Goal: Check status: Check status

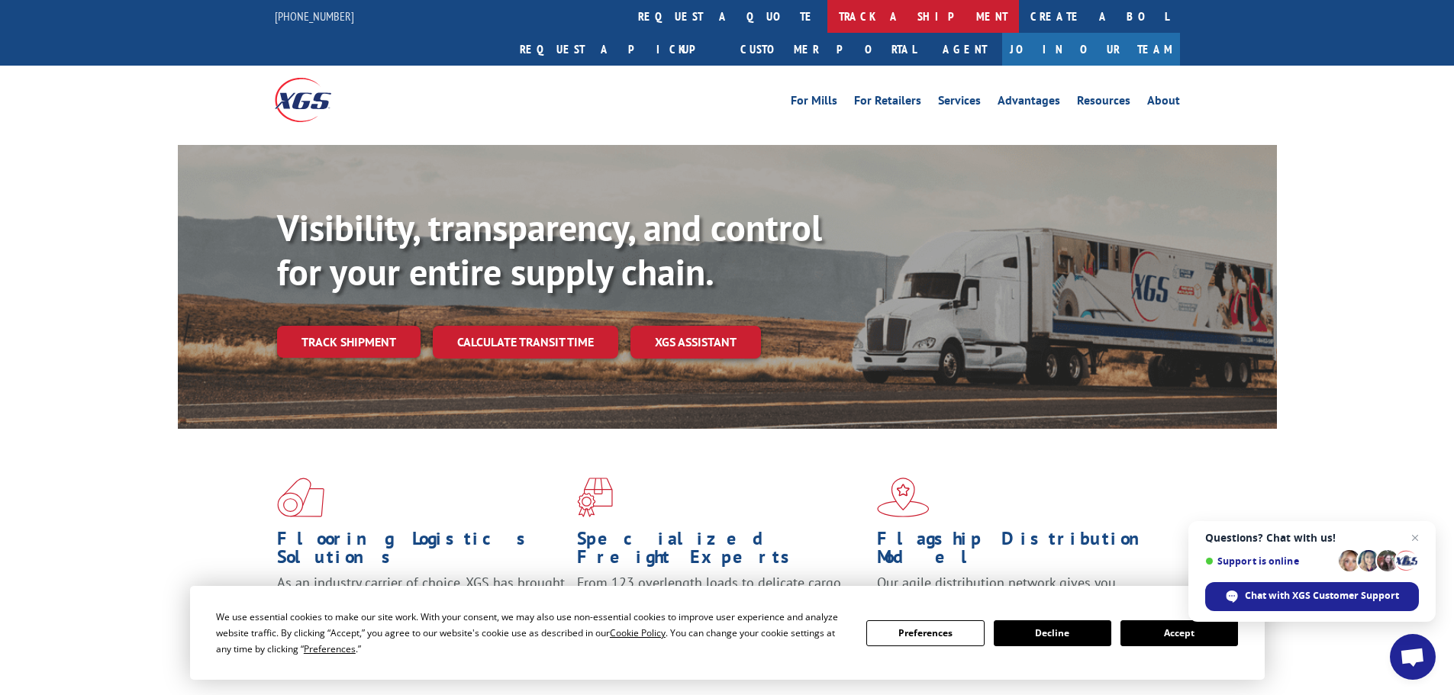
click at [827, 18] on link "track a shipment" at bounding box center [923, 16] width 192 height 33
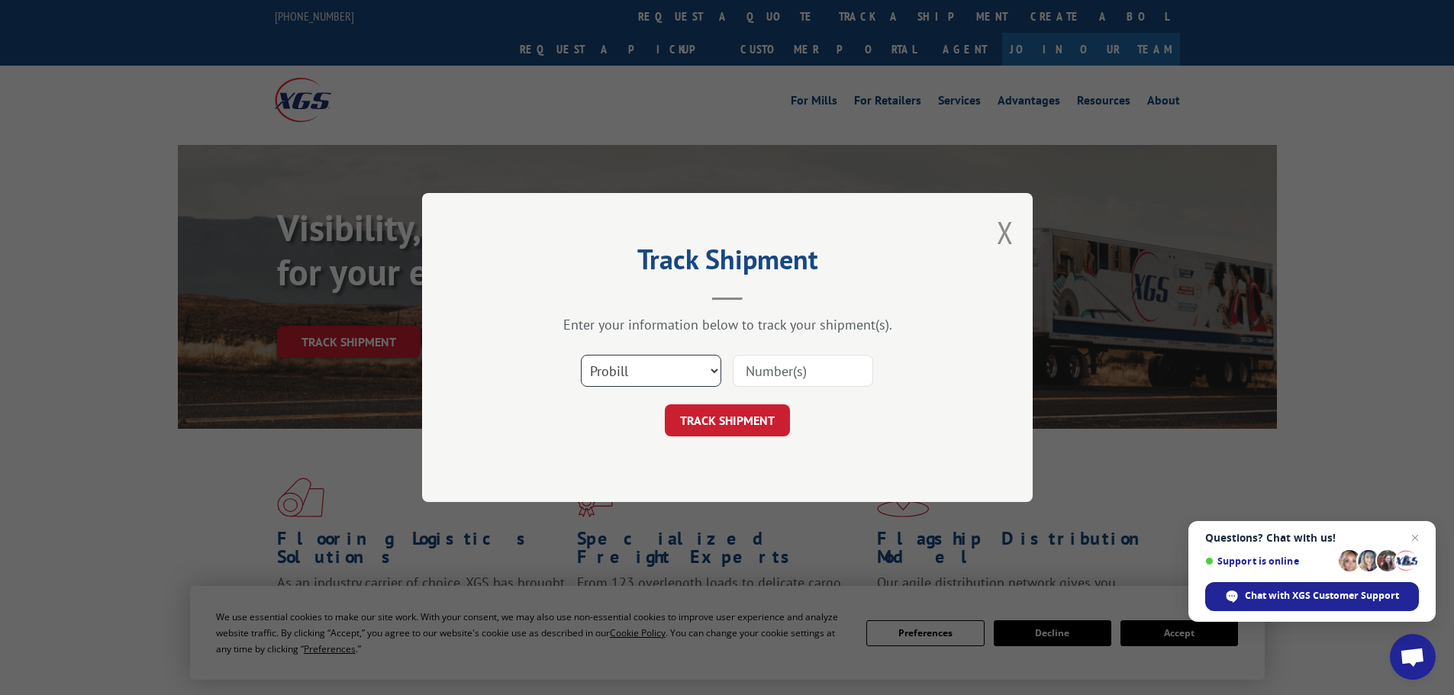
click at [650, 374] on select "Select category... Probill BOL PO" at bounding box center [651, 371] width 140 height 32
select select "bol"
click at [581, 355] on select "Select category... Probill BOL PO" at bounding box center [651, 371] width 140 height 32
paste input "5499608"
type input "5499608"
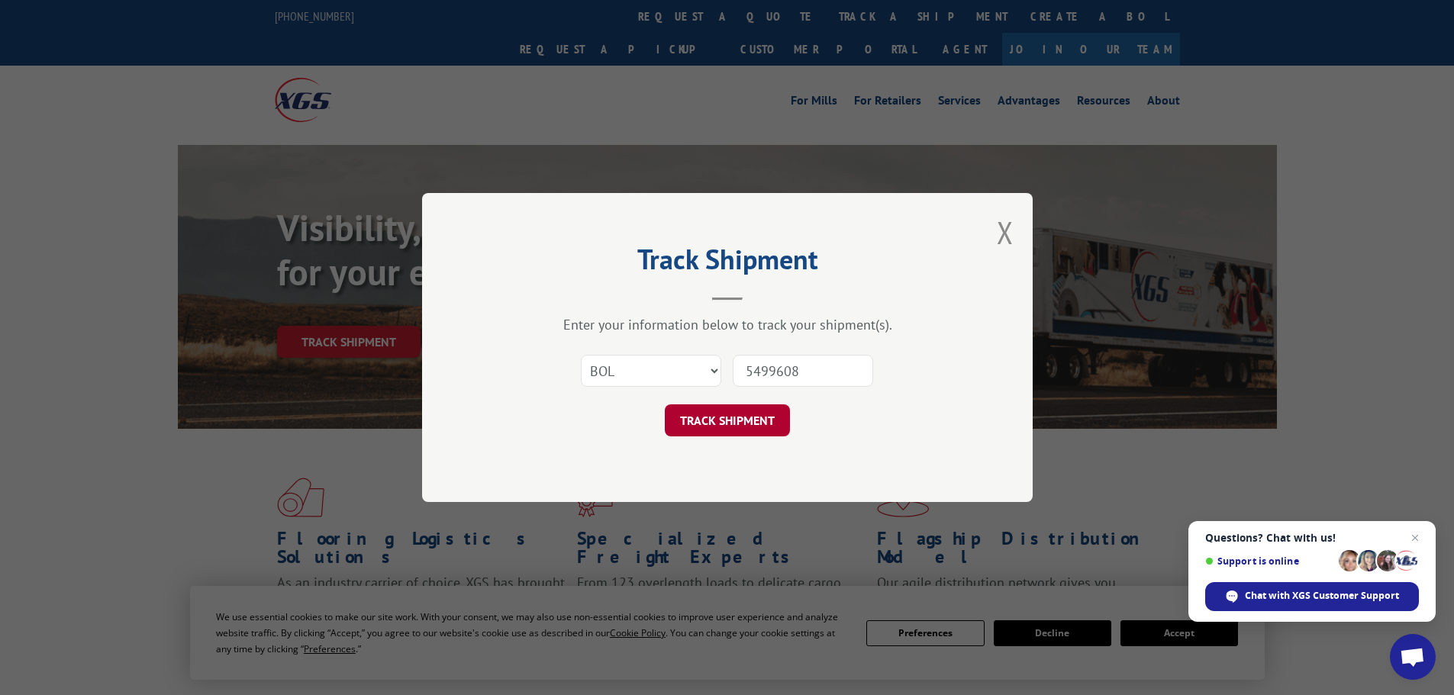
click at [722, 415] on button "TRACK SHIPMENT" at bounding box center [727, 420] width 125 height 32
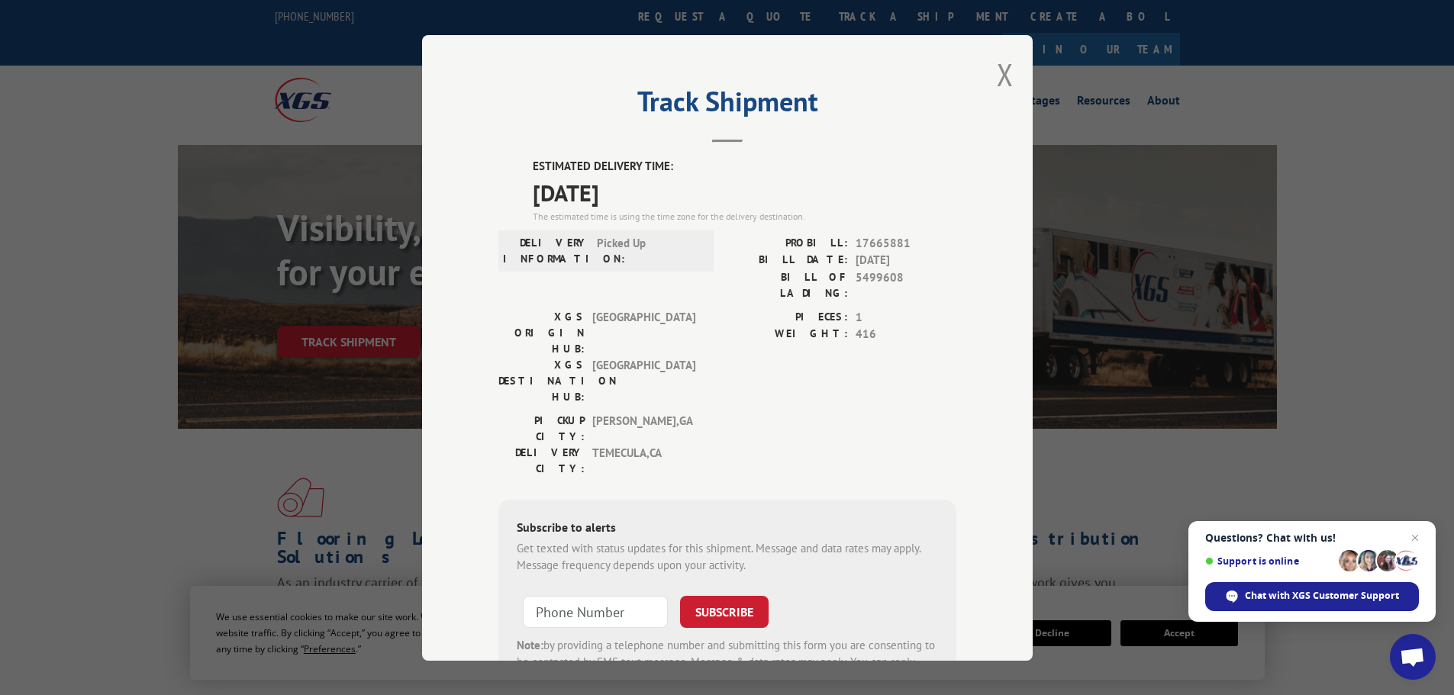
drag, startPoint x: 656, startPoint y: 195, endPoint x: 510, endPoint y: 160, distance: 150.1
click at [510, 160] on div "ESTIMATED DELIVERY TIME: [DATE] The estimated time is using the time zone for t…" at bounding box center [727, 432] width 458 height 549
copy div "ESTIMATED DELIVERY TIME: [DATE]"
